Goal: Task Accomplishment & Management: Manage account settings

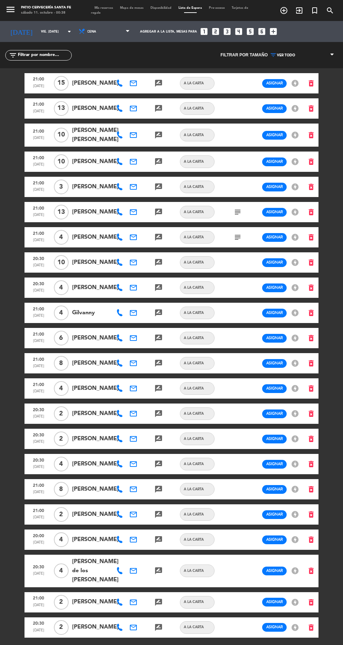
click at [37, 30] on input "vie. [DATE]" at bounding box center [59, 31] width 44 height 11
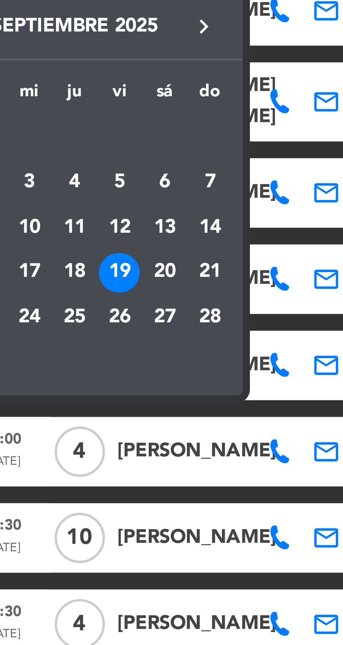
click at [86, 185] on div "20" at bounding box center [86, 185] width 12 height 12
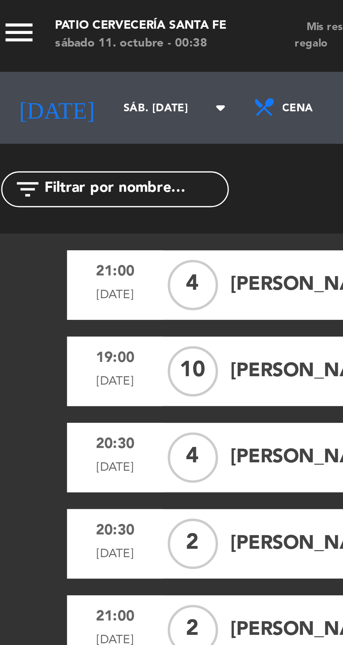
click at [40, 31] on input "sáb. [DATE]" at bounding box center [59, 31] width 44 height 11
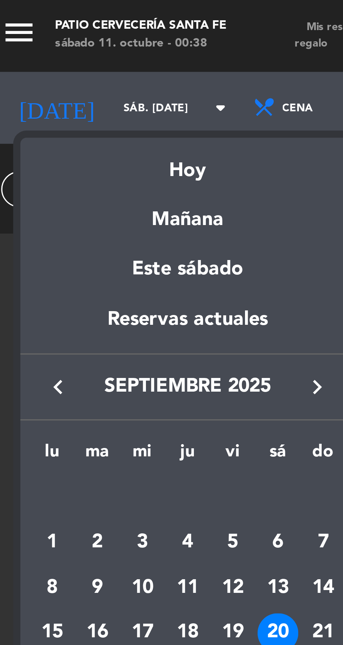
click at [94, 116] on icon "keyboard_arrow_right" at bounding box center [97, 113] width 8 height 8
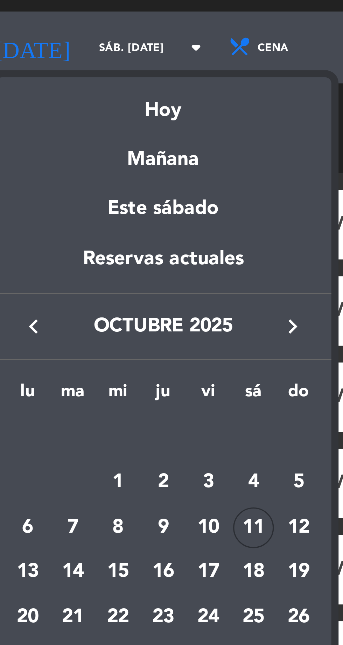
click at [85, 173] on div "11" at bounding box center [86, 172] width 12 height 12
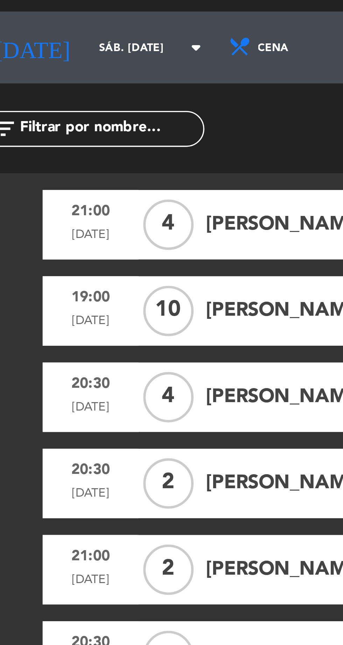
type input "sáb. [DATE]"
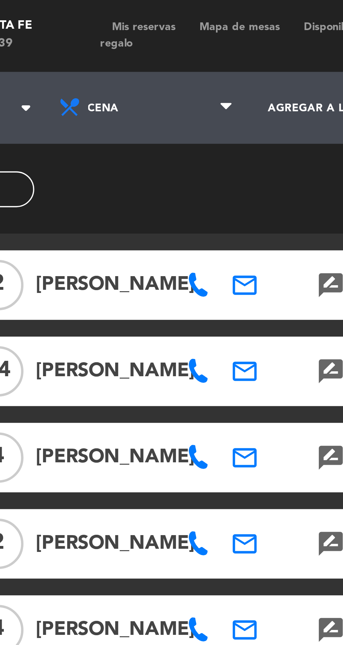
click at [106, 7] on span "Mis reservas" at bounding box center [104, 7] width 26 height 3
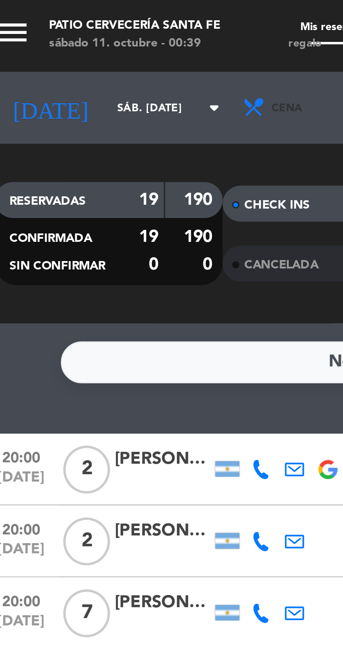
click at [88, 28] on span "Cena" at bounding box center [96, 31] width 42 height 15
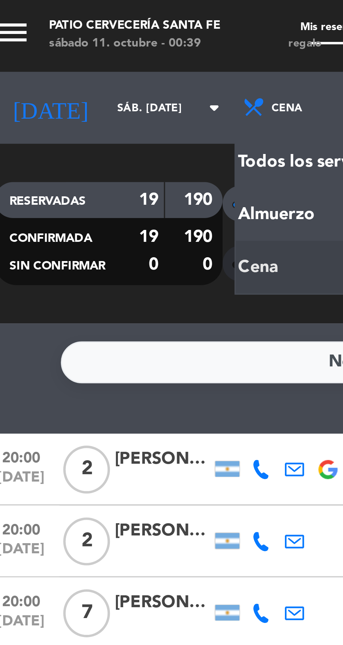
click at [85, 64] on div "menu Patio Cervecería Santa [PERSON_NAME] 11. octubre - 00:39 Mis reservas Mapa…" at bounding box center [171, 47] width 343 height 94
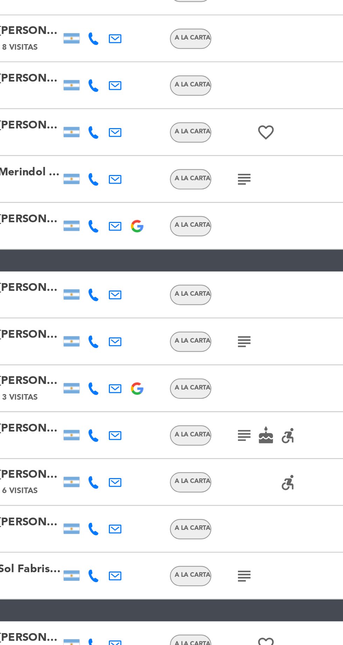
click at [150, 446] on icon "subject" at bounding box center [150, 445] width 8 height 8
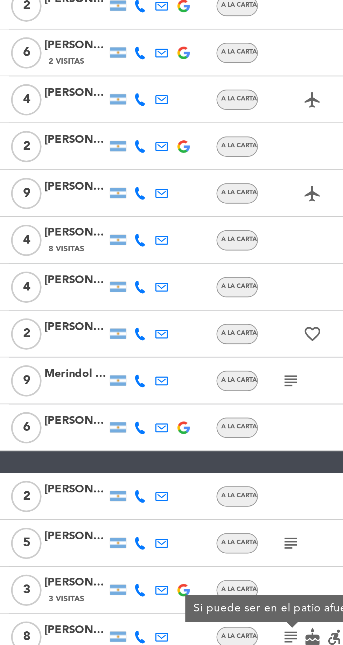
click at [148, 399] on icon "subject" at bounding box center [150, 399] width 8 height 8
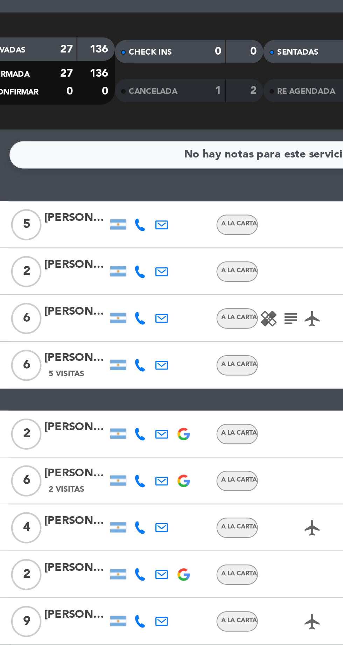
click at [148, 179] on icon "subject" at bounding box center [150, 179] width 8 height 8
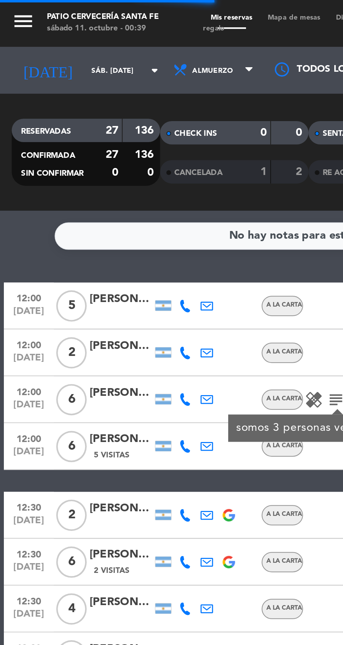
scroll to position [68, 0]
